Goal: Task Accomplishment & Management: Manage account settings

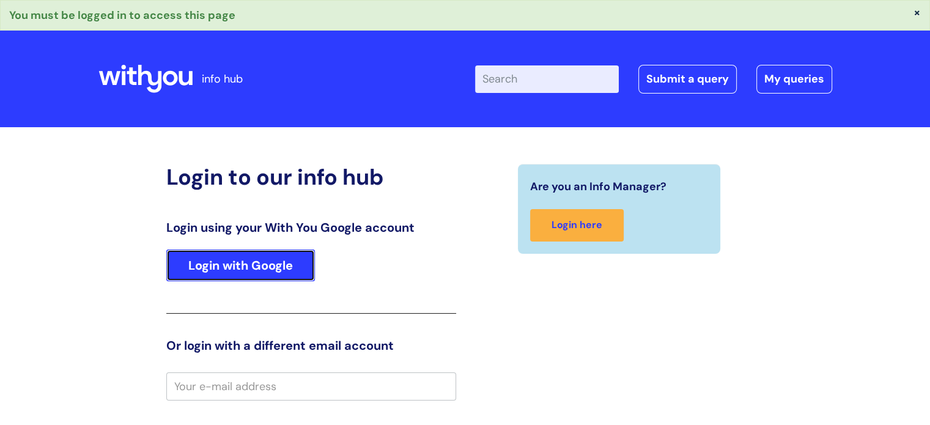
click at [275, 253] on link "Login with Google" at bounding box center [240, 266] width 149 height 32
